Goal: Task Accomplishment & Management: Manage account settings

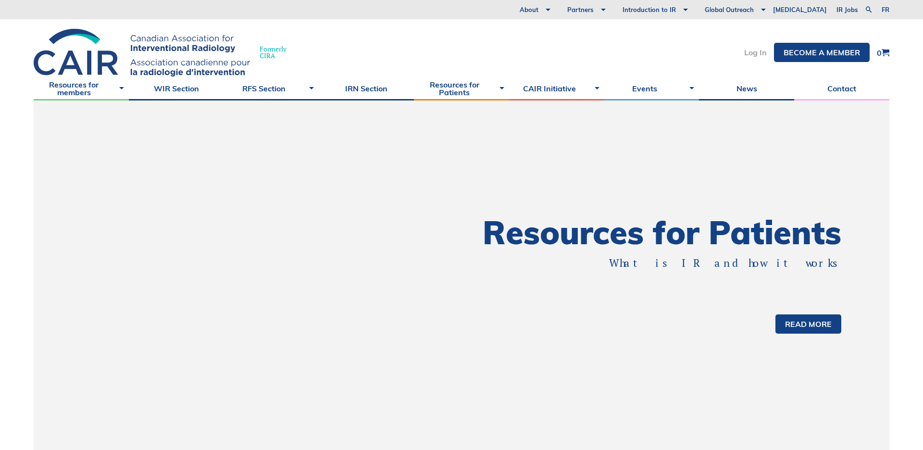
click at [750, 53] on link "Log In" at bounding box center [755, 53] width 23 height 8
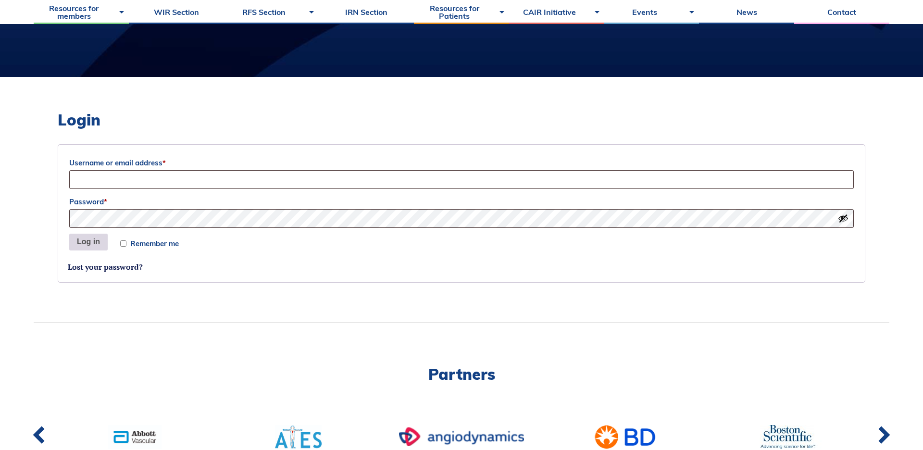
scroll to position [196, 0]
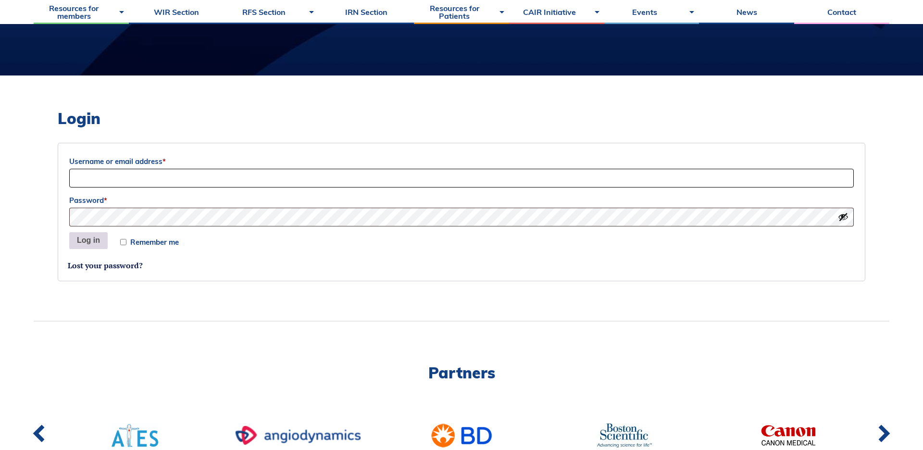
type input "Sociation-Dev"
click at [87, 239] on button "Log in" at bounding box center [88, 240] width 38 height 17
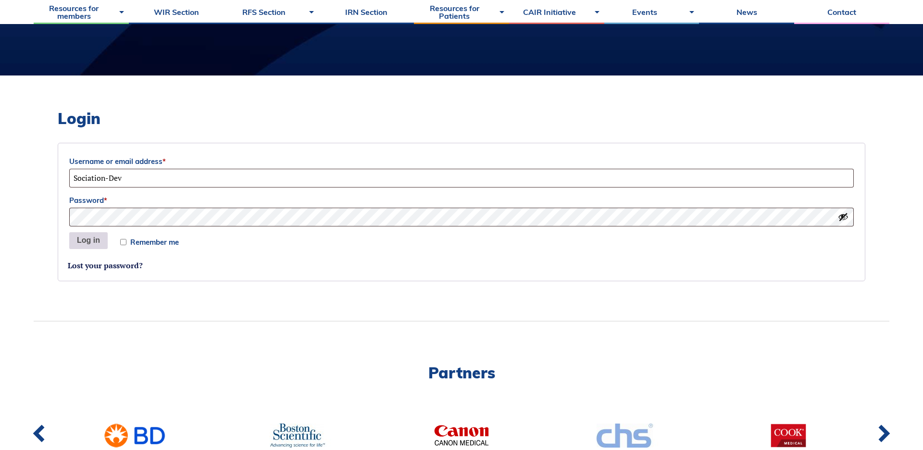
click at [86, 241] on button "Log in" at bounding box center [88, 240] width 38 height 17
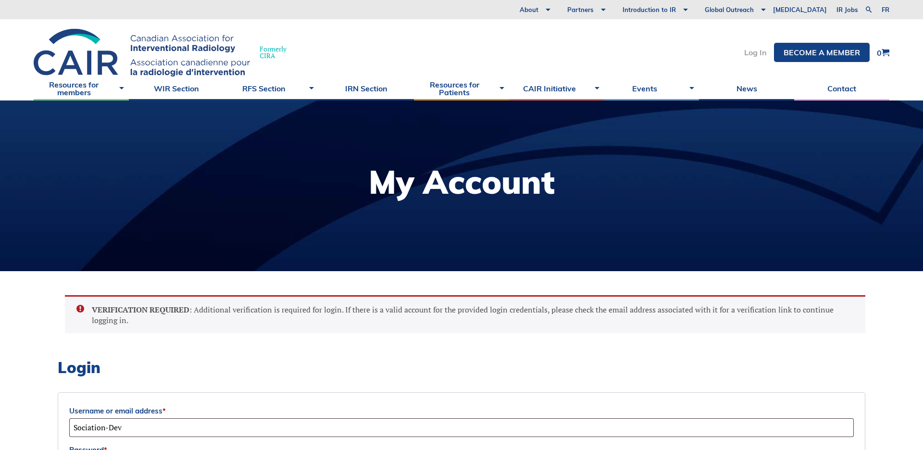
click at [750, 51] on link "Log In" at bounding box center [755, 53] width 23 height 8
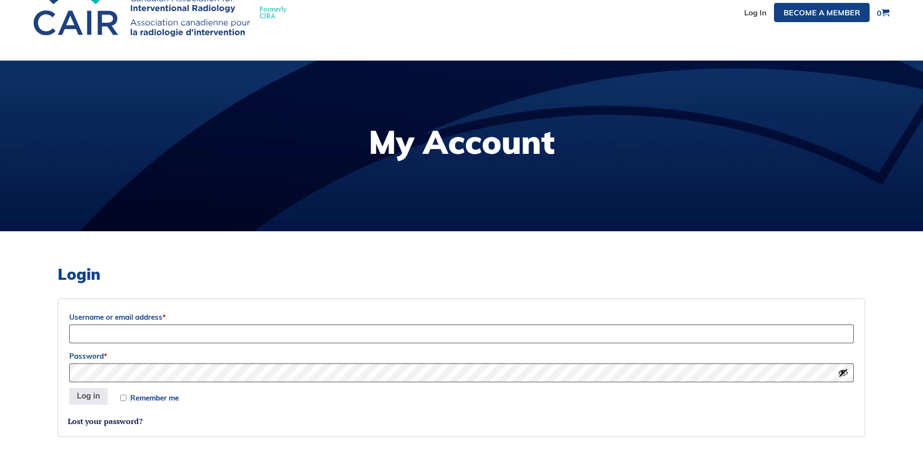
scroll to position [91, 0]
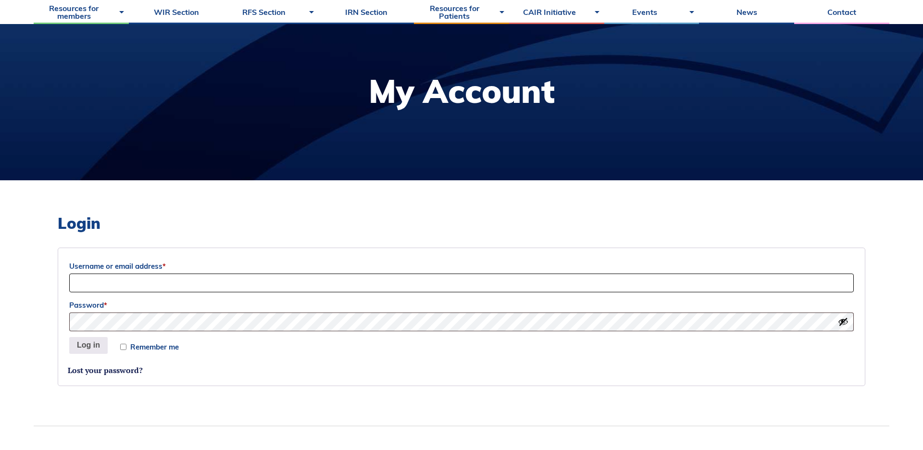
type input "Sociation-Dev"
click at [85, 345] on button "Log in" at bounding box center [88, 345] width 38 height 17
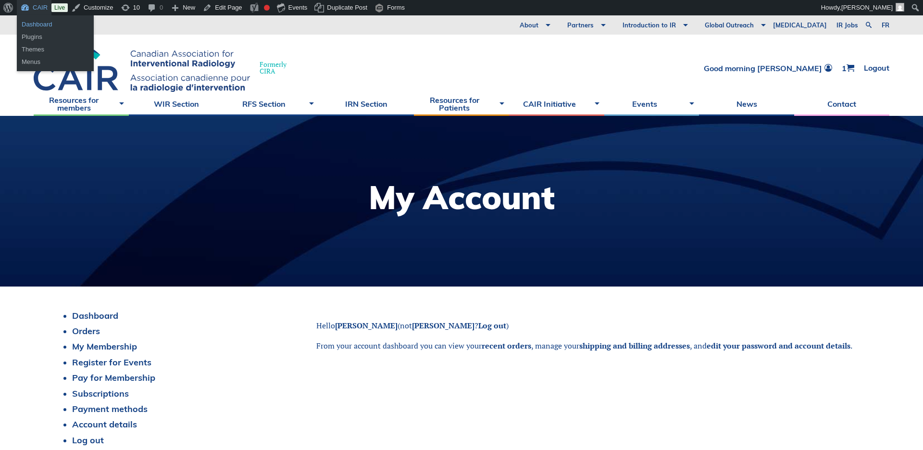
click at [37, 23] on link "Dashboard" at bounding box center [55, 24] width 77 height 12
